Goal: Task Accomplishment & Management: Manage account settings

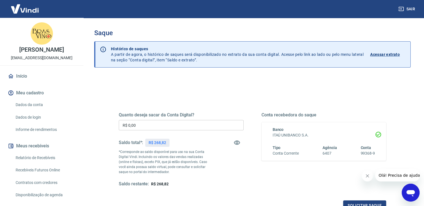
click at [153, 129] on input "R$ 0,00" at bounding box center [181, 125] width 125 height 10
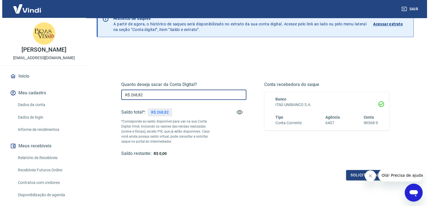
scroll to position [56, 0]
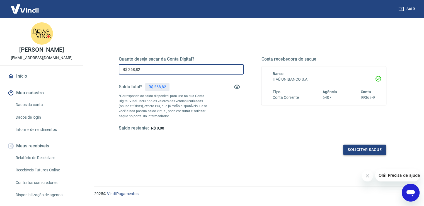
type input "R$ 268,82"
click at [351, 146] on button "Solicitar saque" at bounding box center [364, 150] width 43 height 10
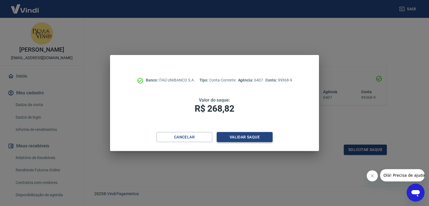
click at [240, 135] on button "Validar saque" at bounding box center [245, 137] width 56 height 10
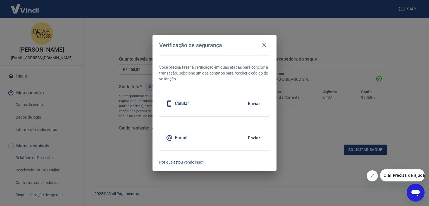
click at [188, 100] on div "Celular" at bounding box center [177, 103] width 23 height 7
click at [252, 100] on button "Enviar" at bounding box center [254, 104] width 18 height 12
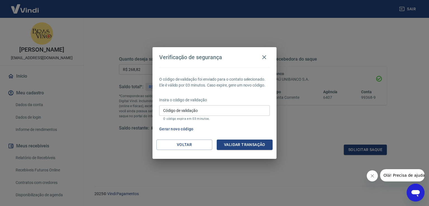
click at [211, 112] on input "Código de validação" at bounding box center [214, 110] width 110 height 10
click at [244, 124] on div "Gerar novo código" at bounding box center [213, 129] width 113 height 10
click at [180, 129] on button "Gerar novo código" at bounding box center [176, 129] width 39 height 10
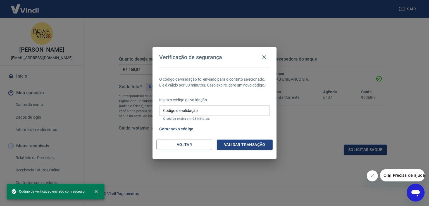
click at [200, 112] on input "Código de validação" at bounding box center [214, 110] width 110 height 10
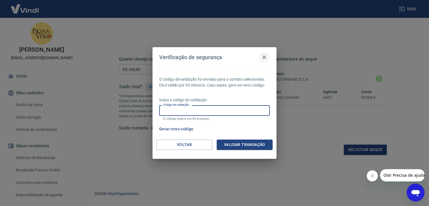
click at [262, 56] on icon "button" at bounding box center [264, 57] width 4 height 4
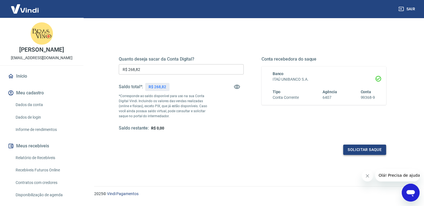
click at [359, 146] on button "Solicitar saque" at bounding box center [364, 150] width 43 height 10
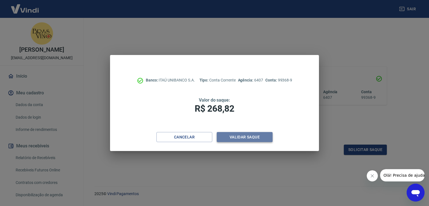
click at [254, 138] on button "Validar saque" at bounding box center [245, 137] width 56 height 10
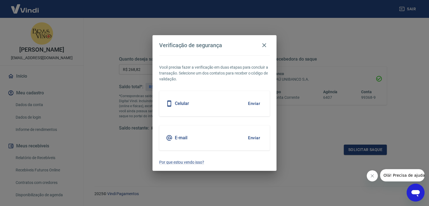
click at [250, 133] on button "Enviar" at bounding box center [254, 138] width 18 height 12
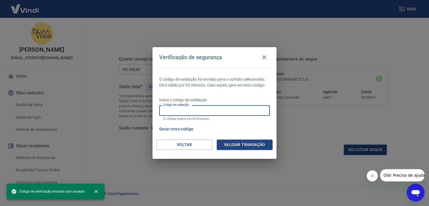
click at [203, 108] on input "Código de validação" at bounding box center [214, 110] width 110 height 10
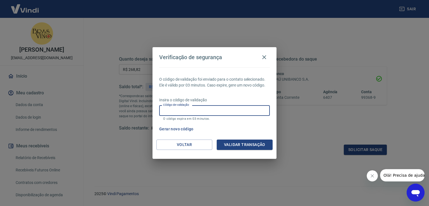
paste input "157044"
type input "157044"
click at [237, 144] on button "Validar transação" at bounding box center [245, 145] width 56 height 10
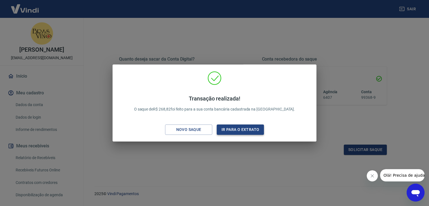
click at [237, 131] on button "Ir para o extrato" at bounding box center [240, 129] width 47 height 10
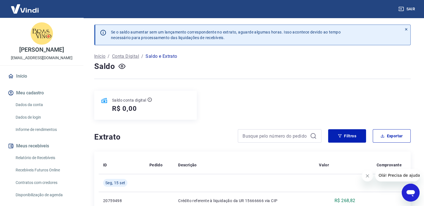
click at [32, 78] on link "Início" at bounding box center [42, 76] width 70 height 12
